Goal: Task Accomplishment & Management: Use online tool/utility

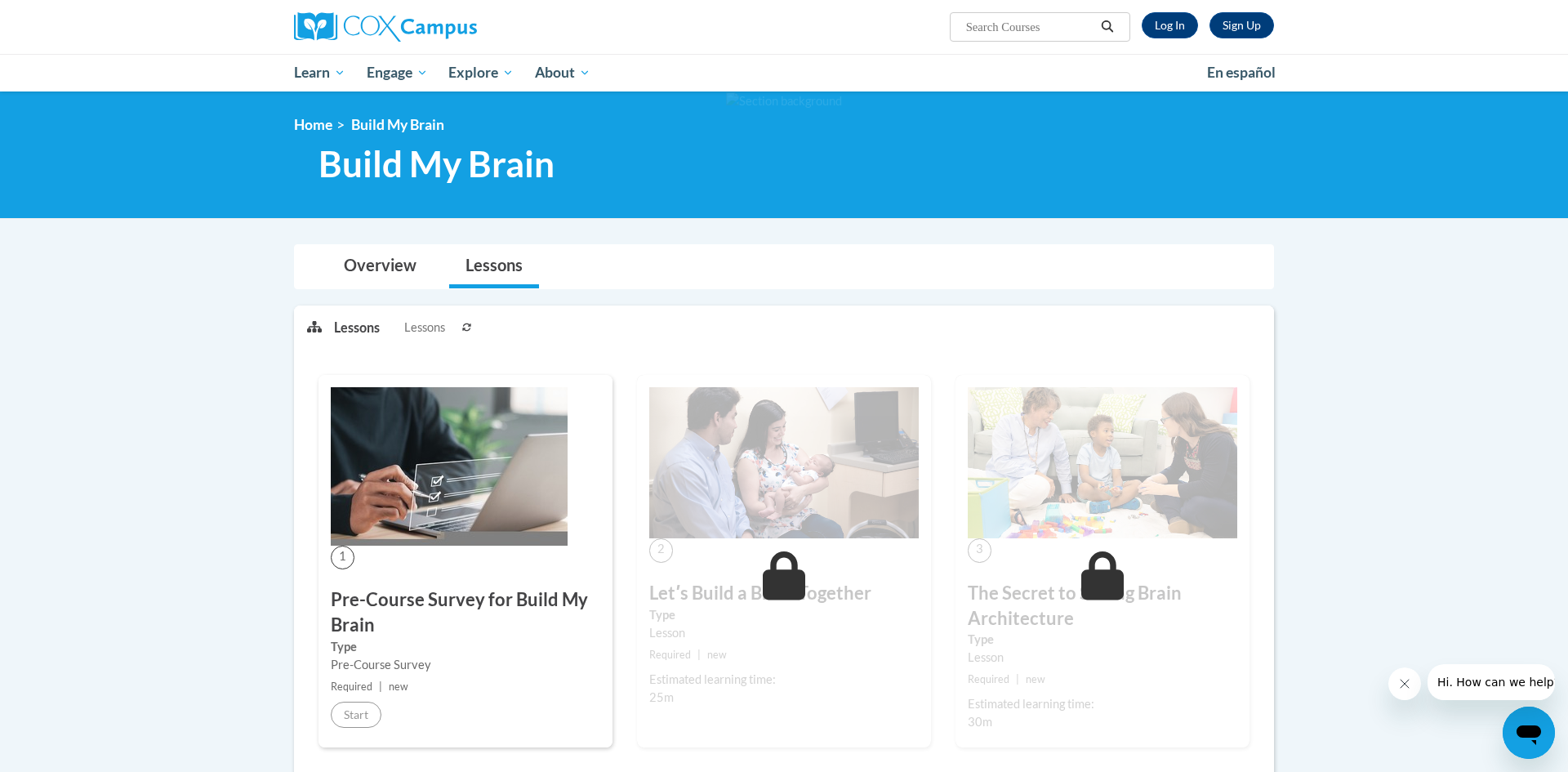
click at [423, 445] on img at bounding box center [448, 466] width 237 height 158
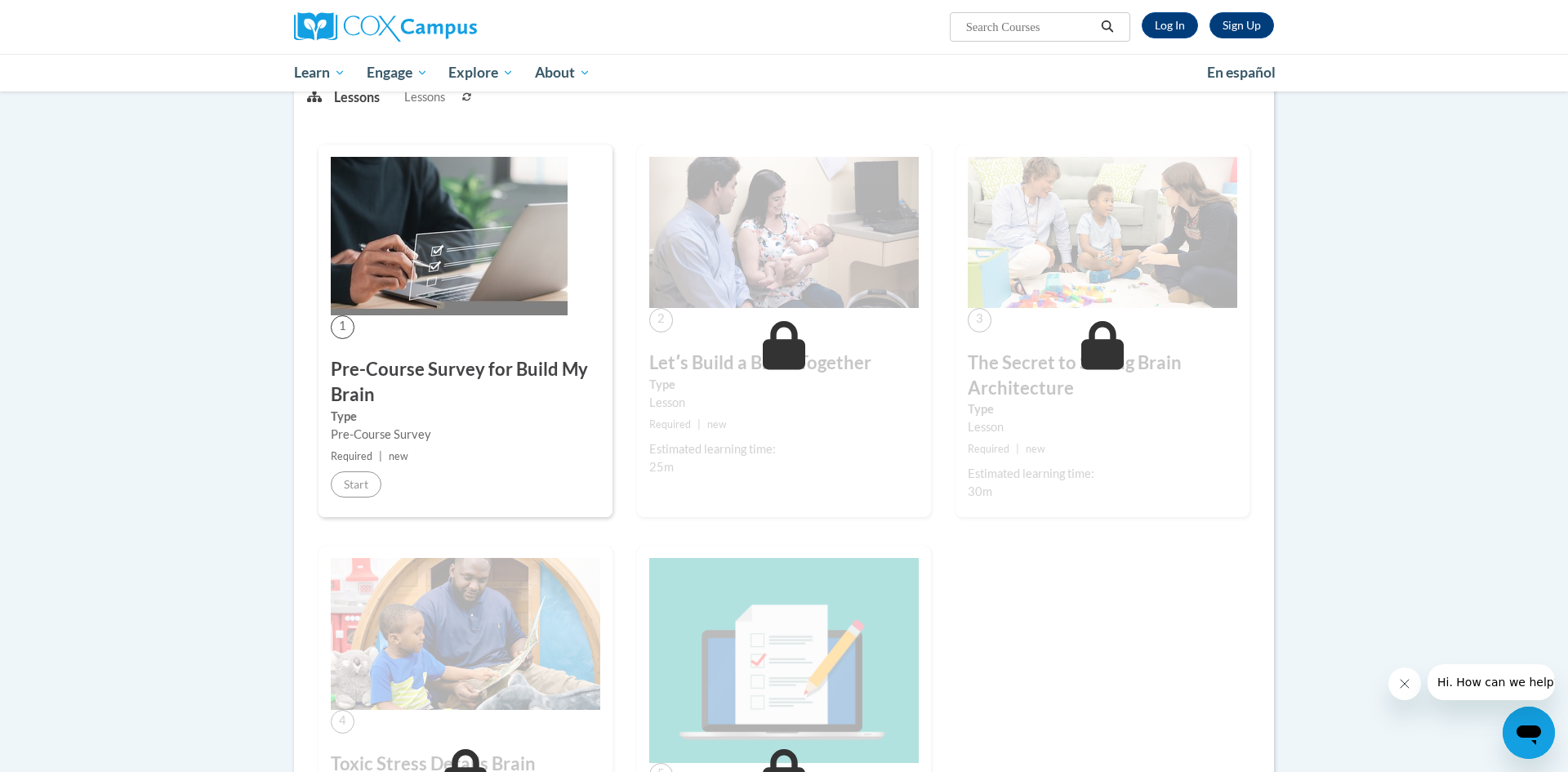
scroll to position [229, 0]
click at [344, 327] on span "1" at bounding box center [342, 328] width 24 height 24
click at [441, 295] on img at bounding box center [448, 237] width 237 height 158
click at [470, 101] on icon at bounding box center [467, 99] width 10 height 10
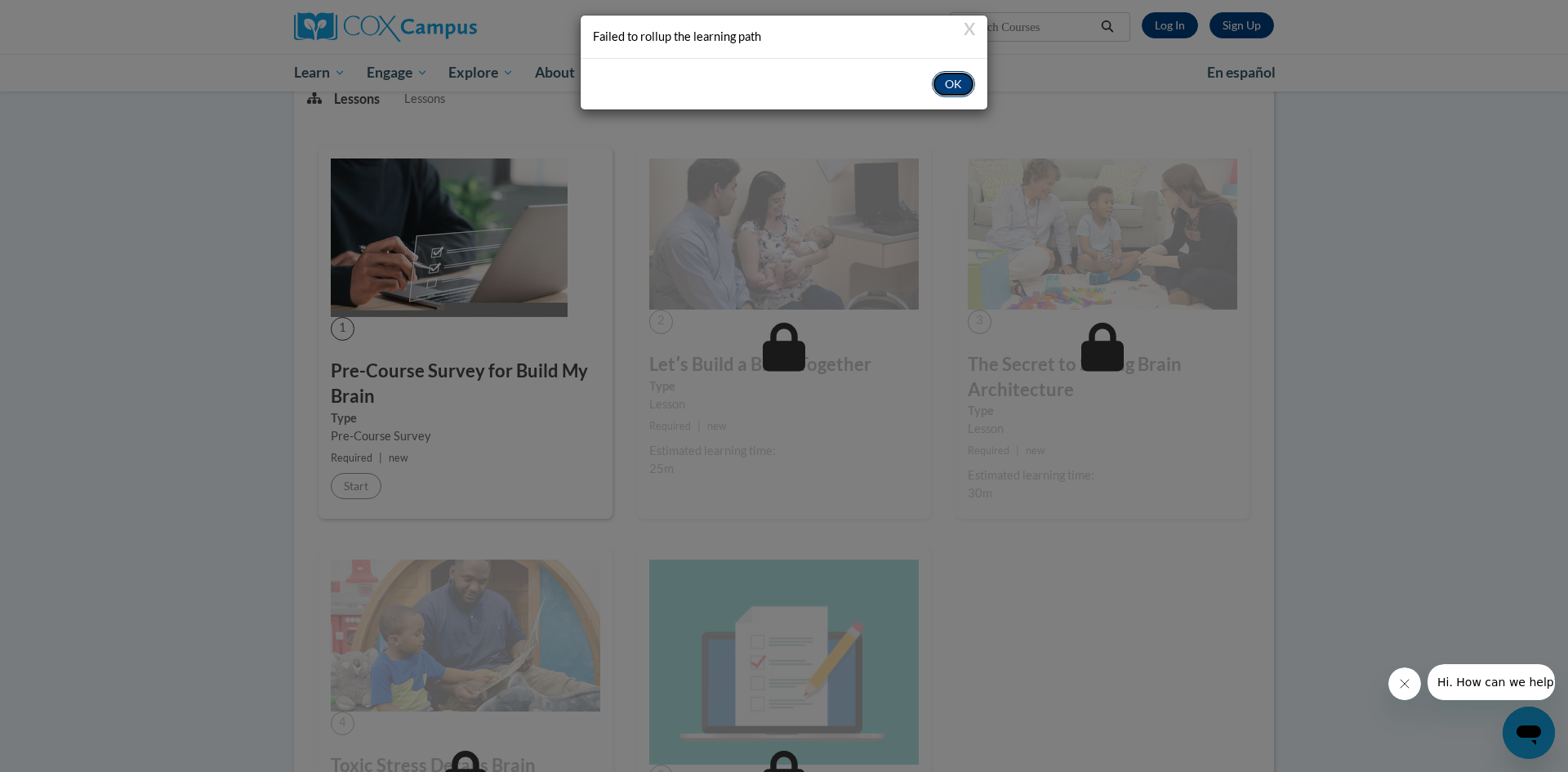
click at [950, 84] on button "OK" at bounding box center [953, 84] width 43 height 26
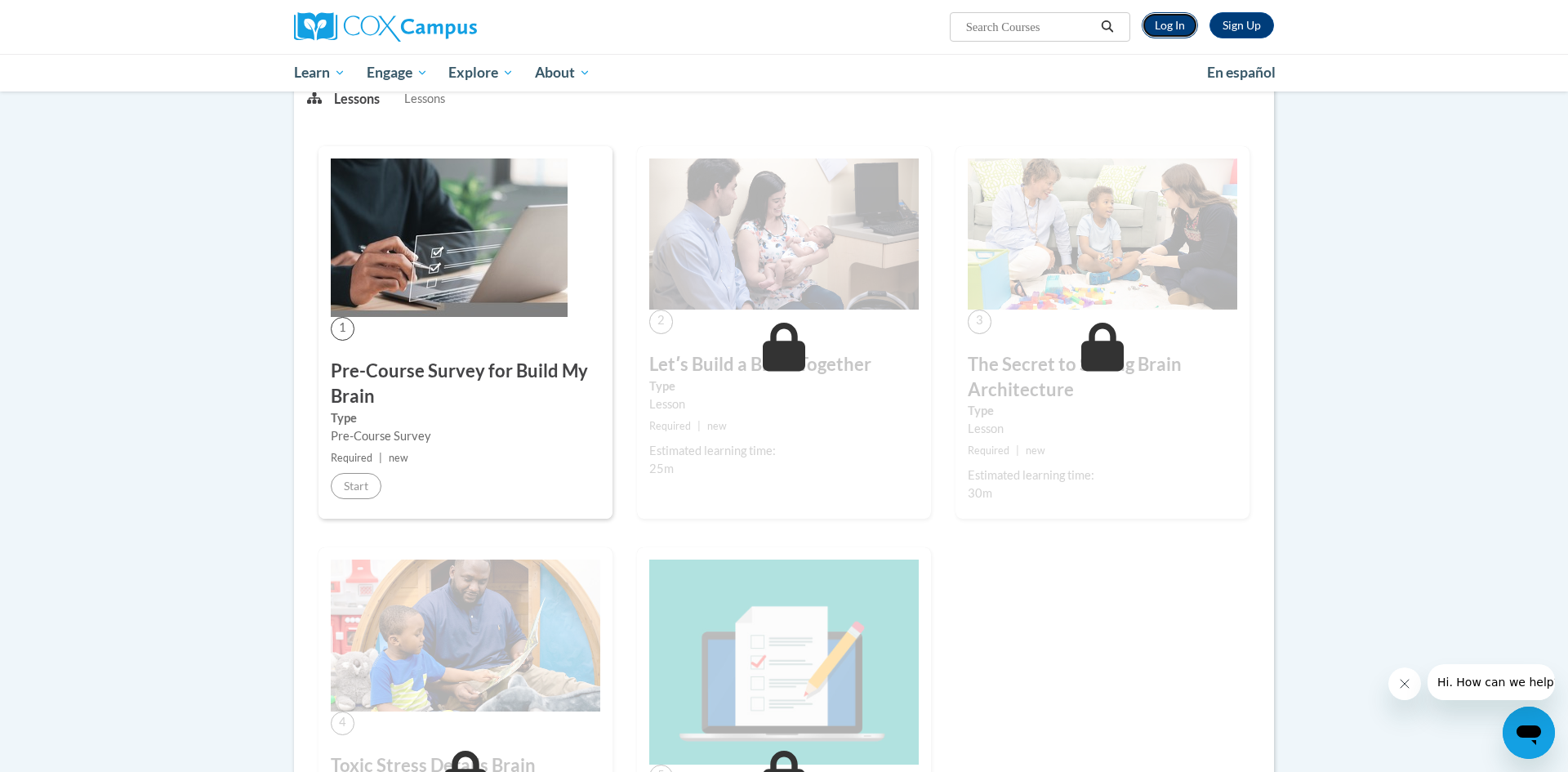
click at [1165, 31] on link "Log In" at bounding box center [1170, 25] width 57 height 26
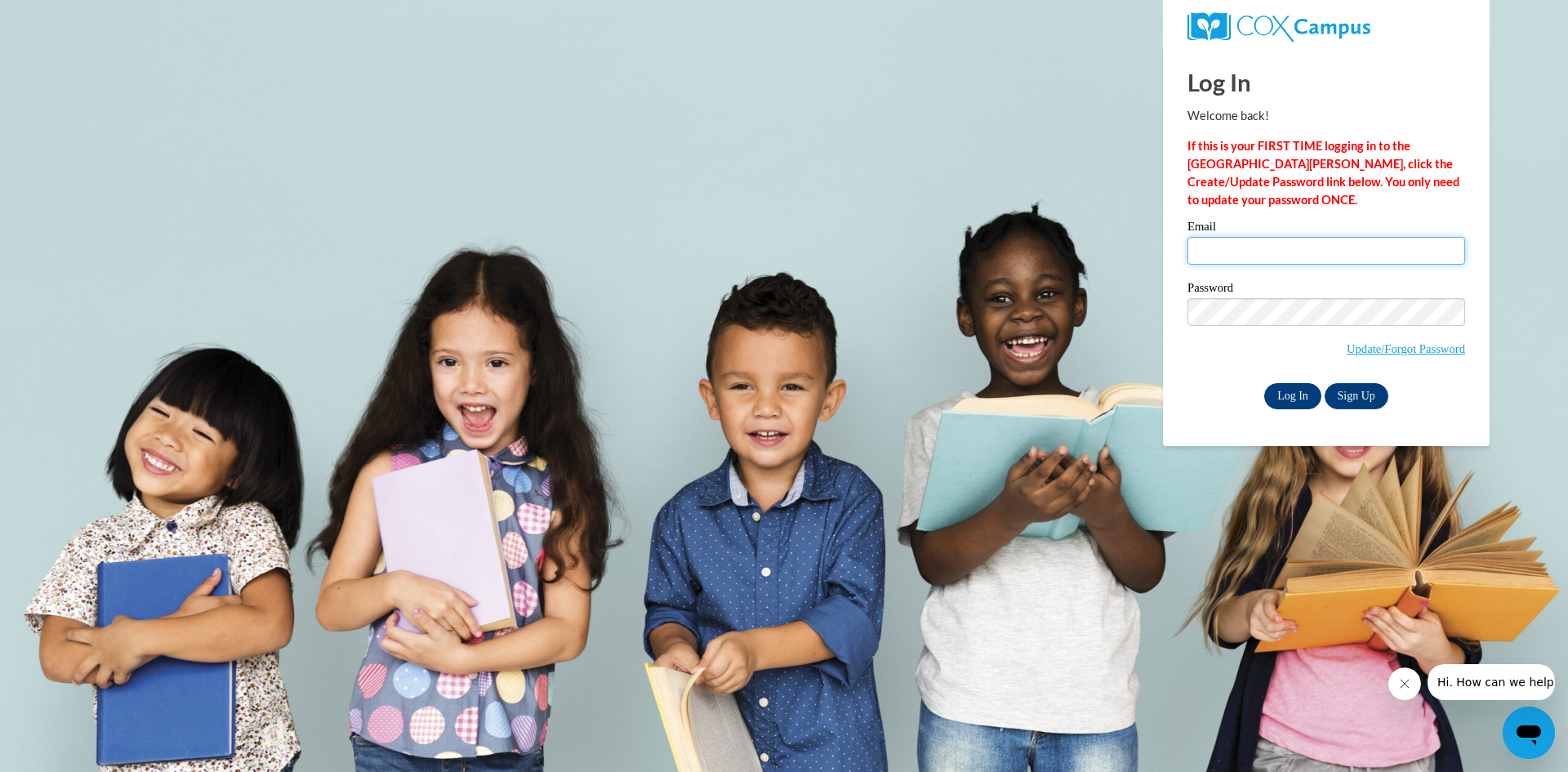
type input "kiera.barlow921@gmail.com"
click at [1291, 392] on input "Log In" at bounding box center [1292, 396] width 58 height 26
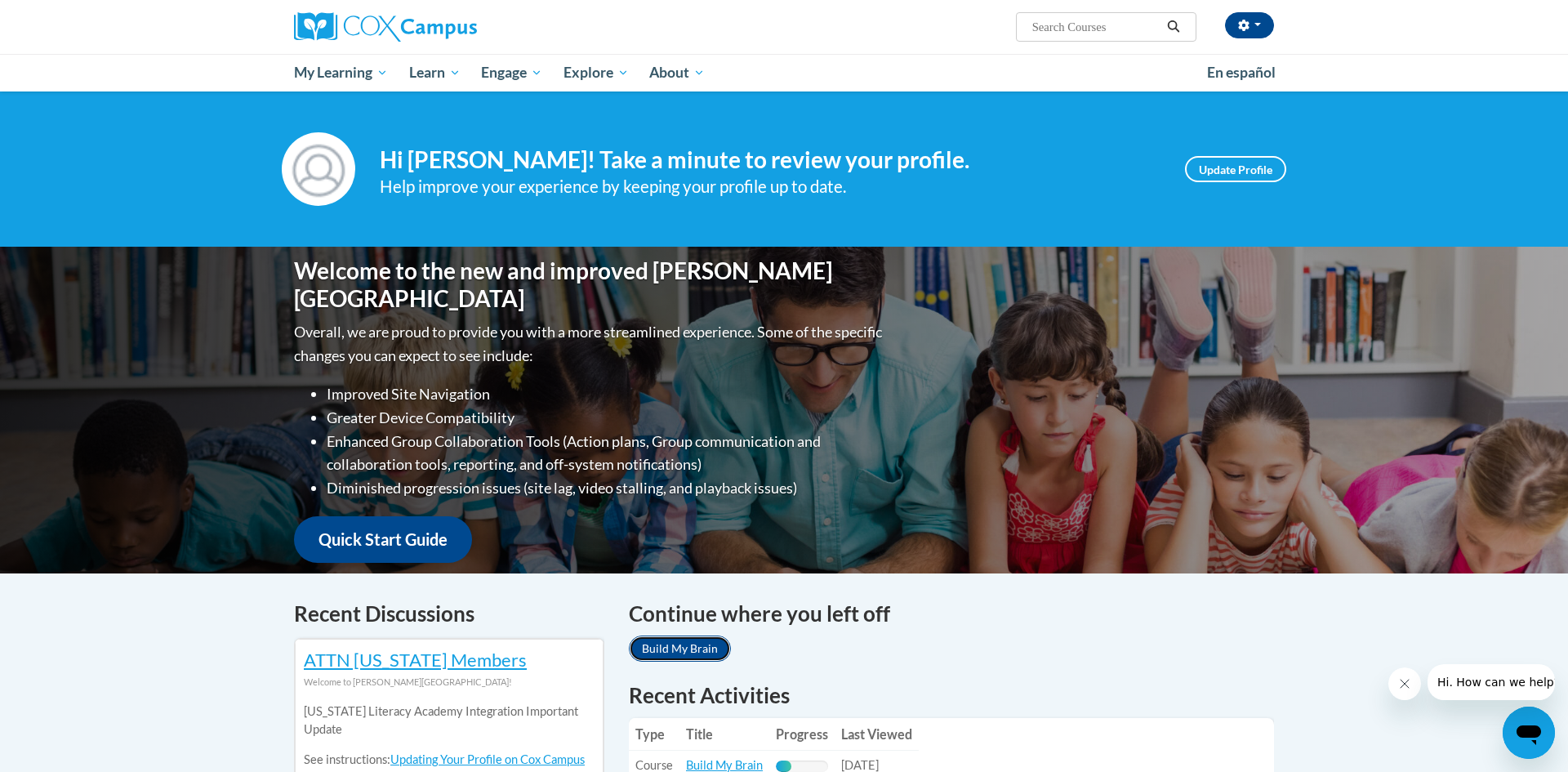
click at [695, 656] on link "Build My Brain" at bounding box center [680, 648] width 102 height 26
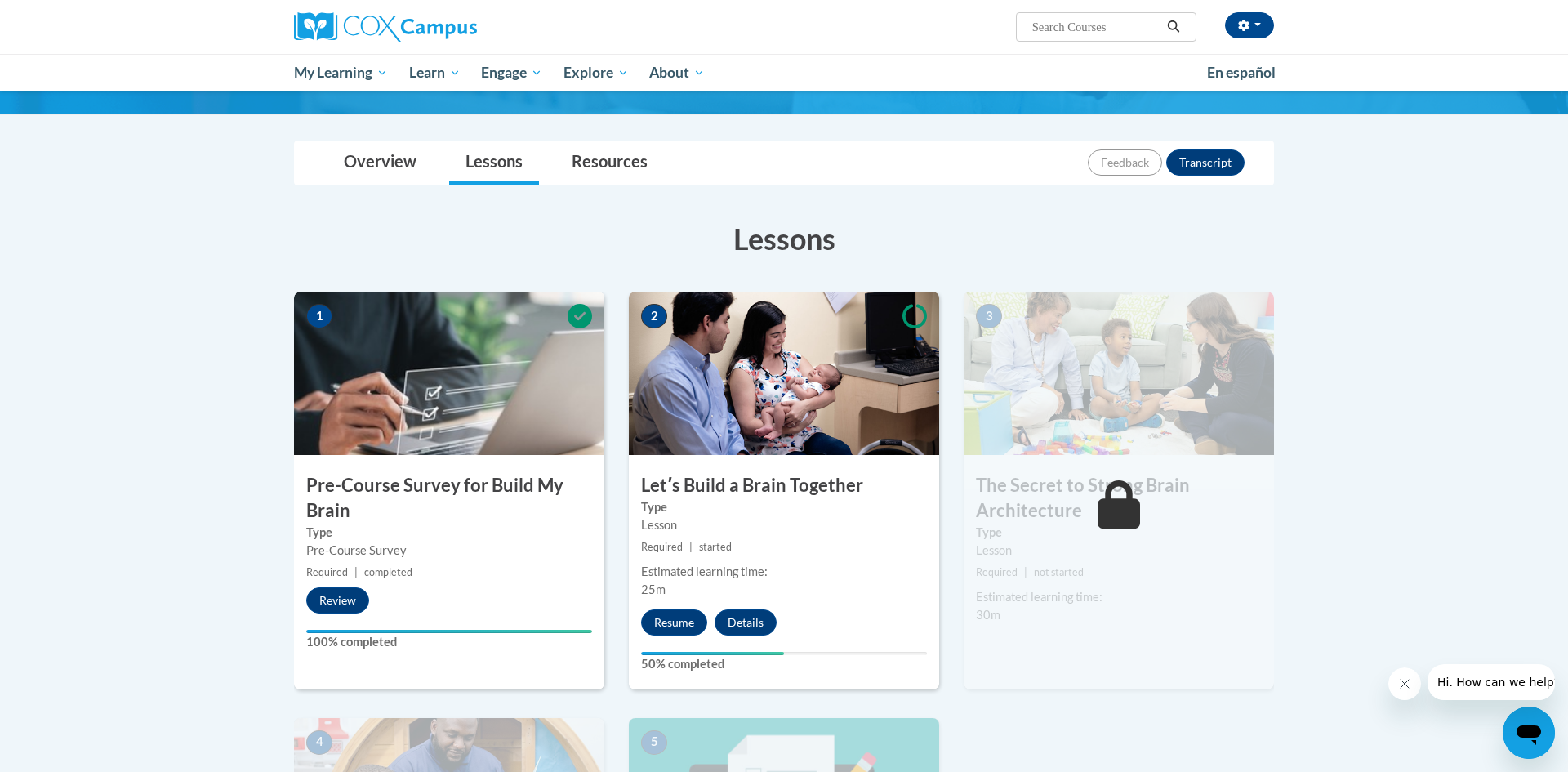
scroll to position [163, 0]
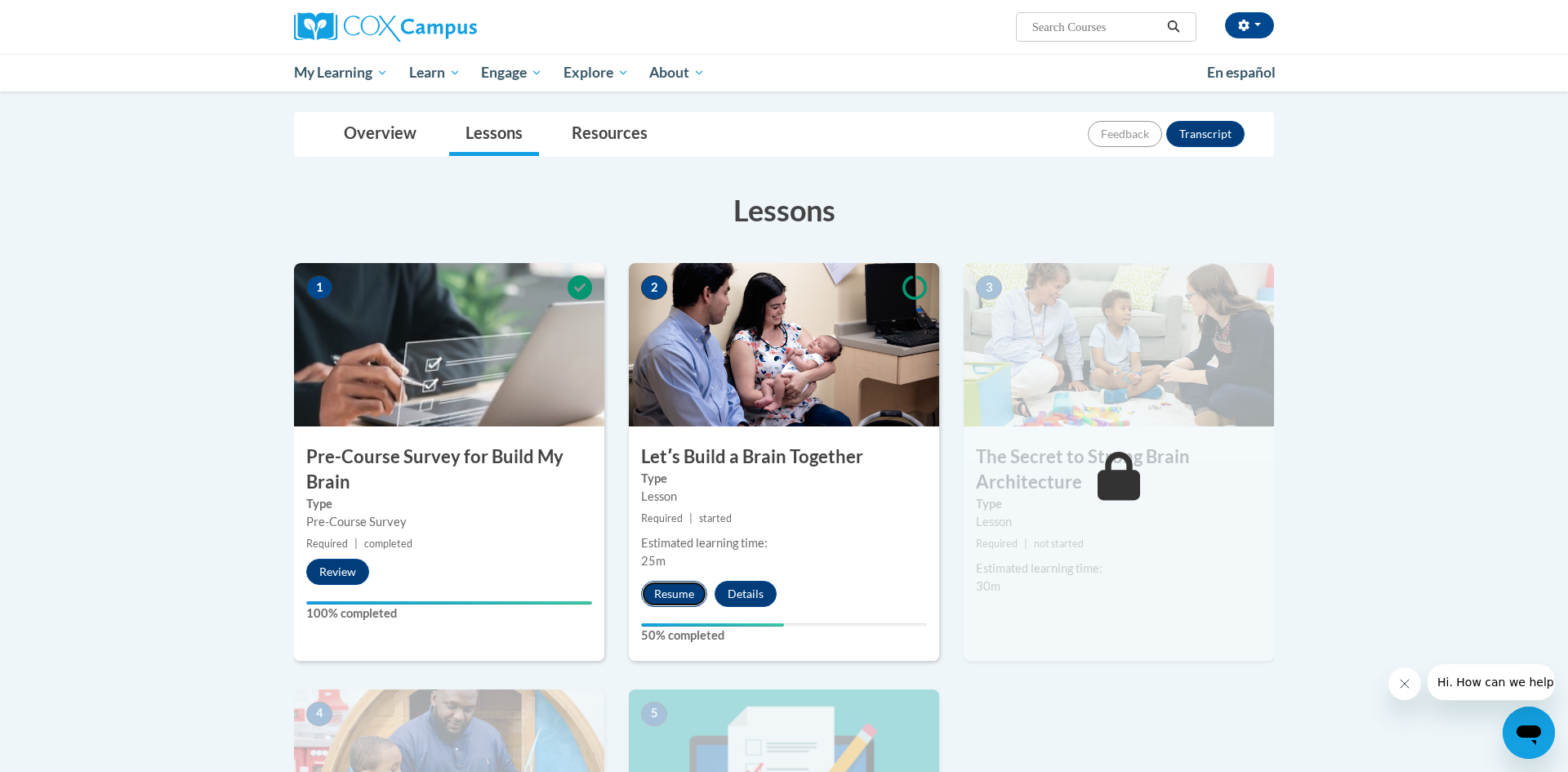
click at [667, 598] on button "Resume" at bounding box center [674, 593] width 66 height 26
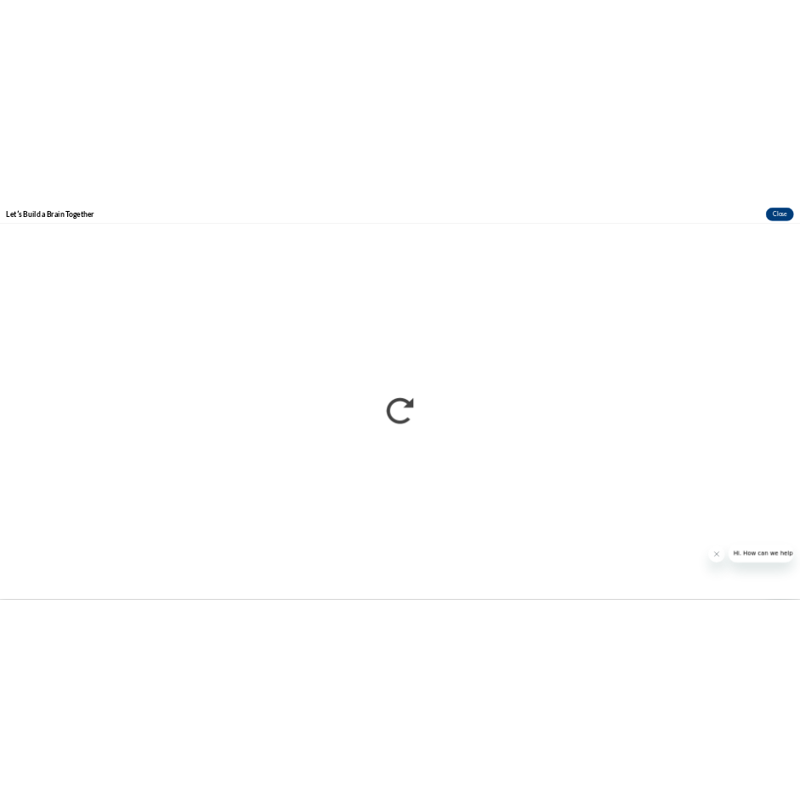
scroll to position [166, 0]
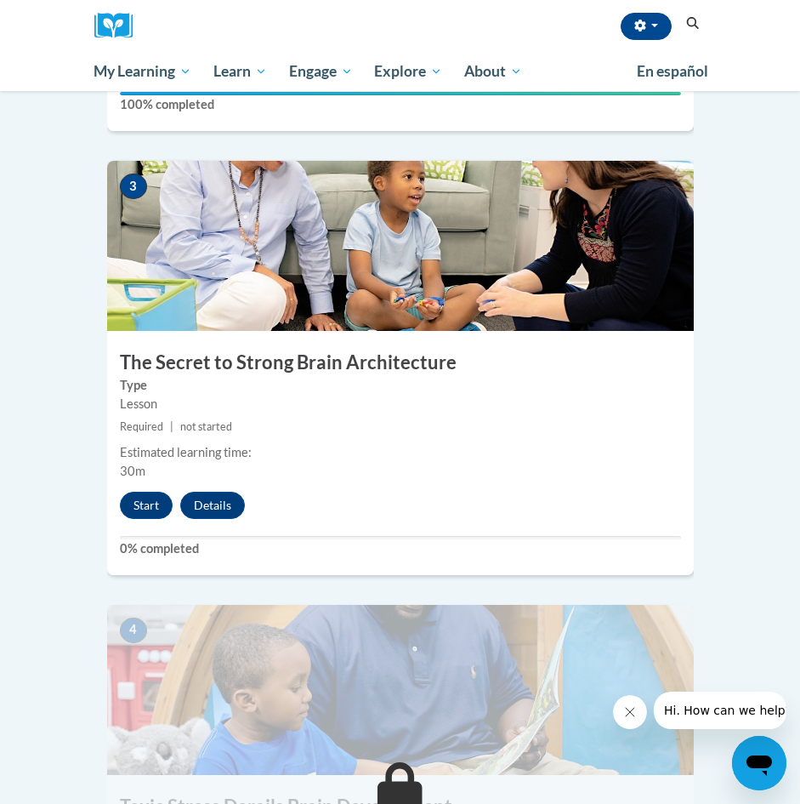
scroll to position [1191, 0]
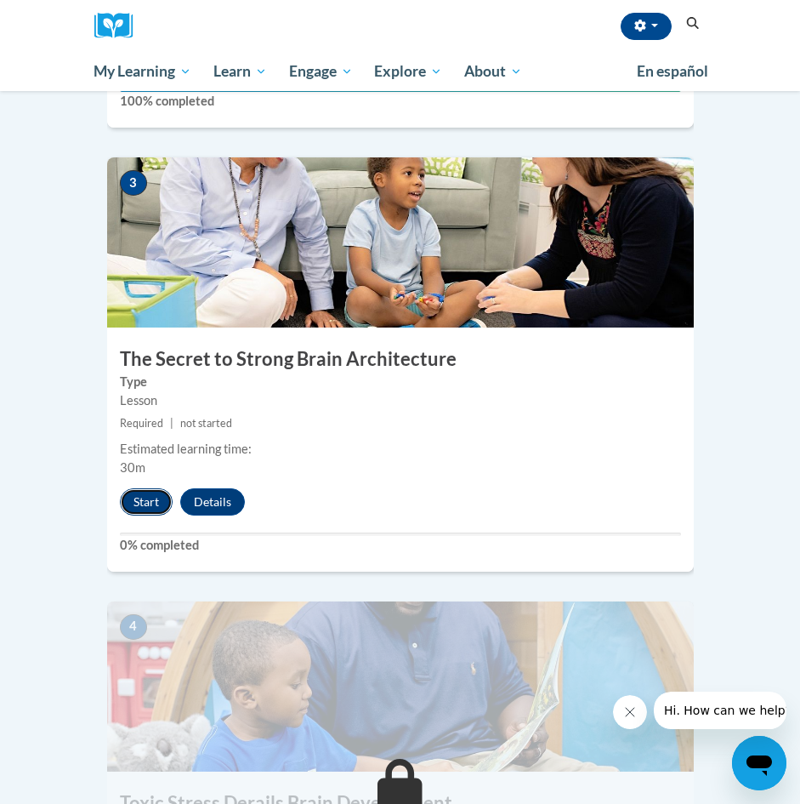
click at [162, 488] on button "Start" at bounding box center [146, 501] width 53 height 27
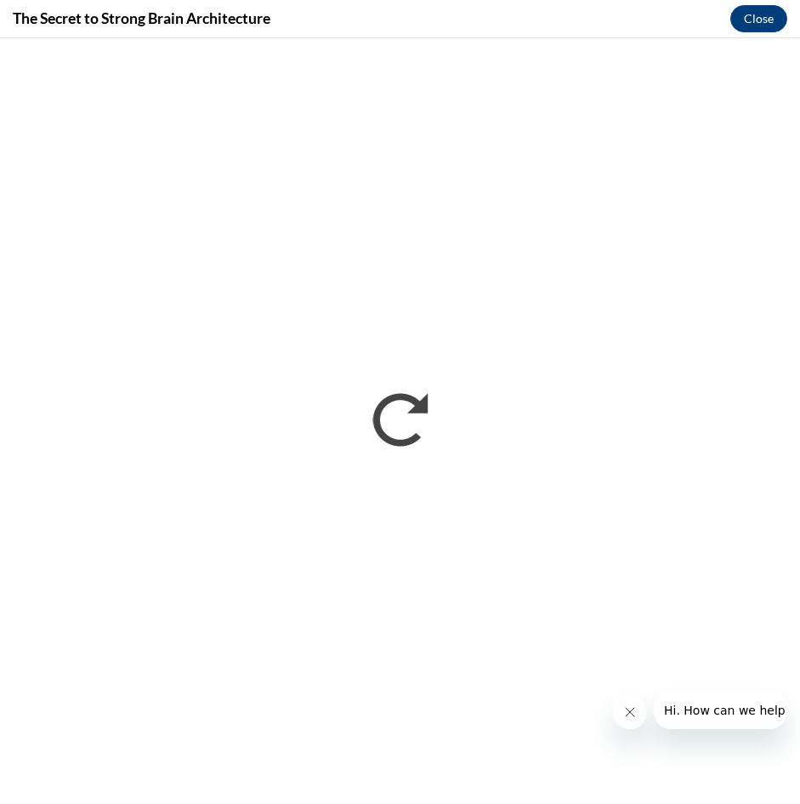
scroll to position [0, 0]
